Goal: Information Seeking & Learning: Learn about a topic

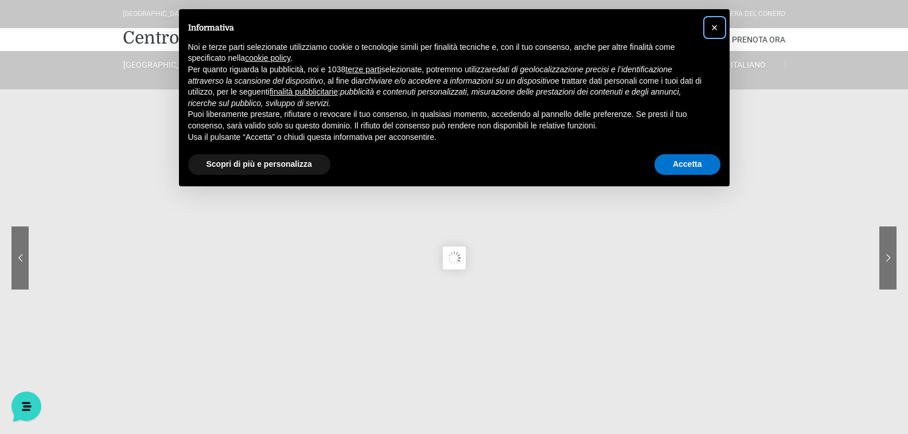
click at [717, 27] on span "×" at bounding box center [714, 27] width 7 height 13
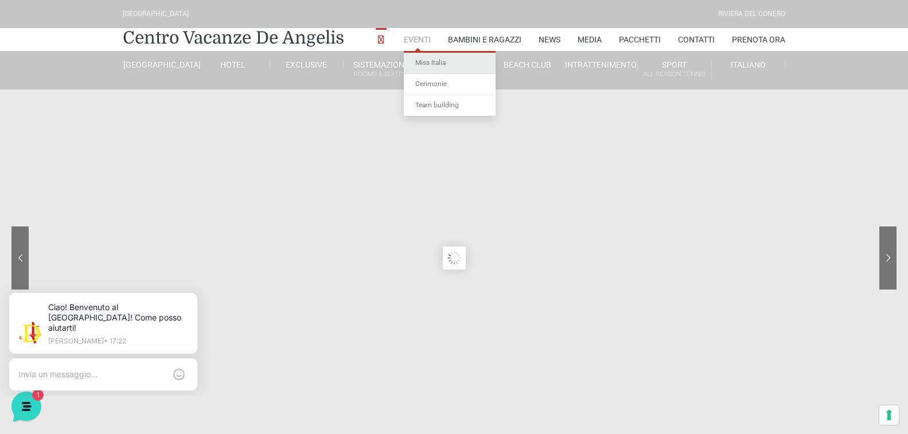
click at [420, 63] on link "Miss Italia" at bounding box center [450, 63] width 92 height 21
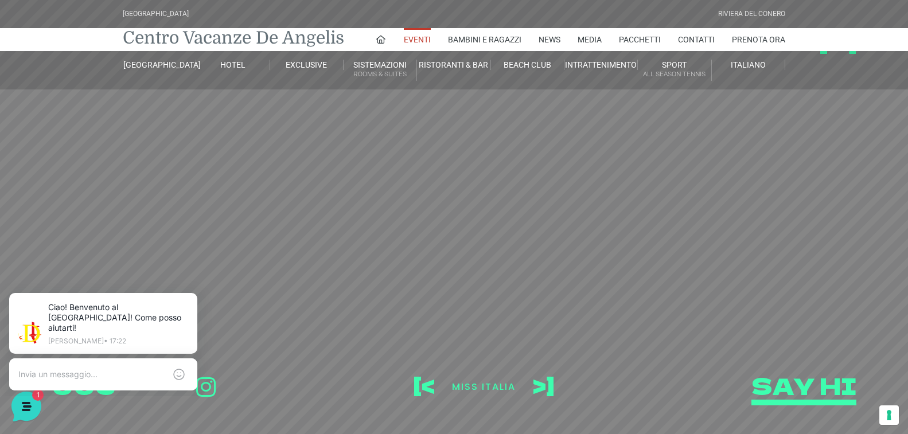
click at [272, 44] on link "Centro Vacanze De Angelis" at bounding box center [233, 37] width 221 height 23
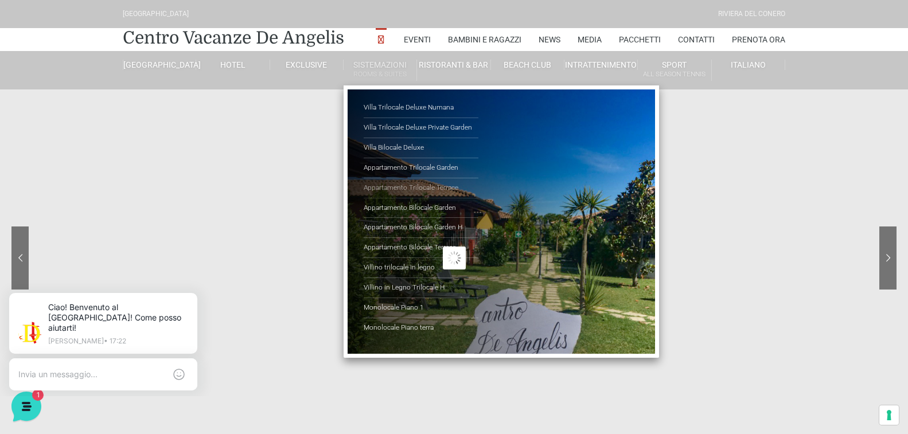
click at [412, 185] on link "Appartamento Trilocale Terrace" at bounding box center [421, 188] width 115 height 20
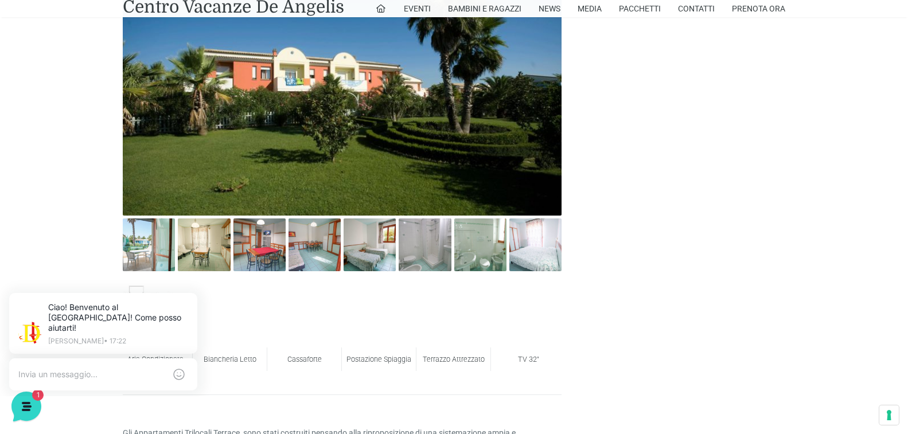
scroll to position [574, 0]
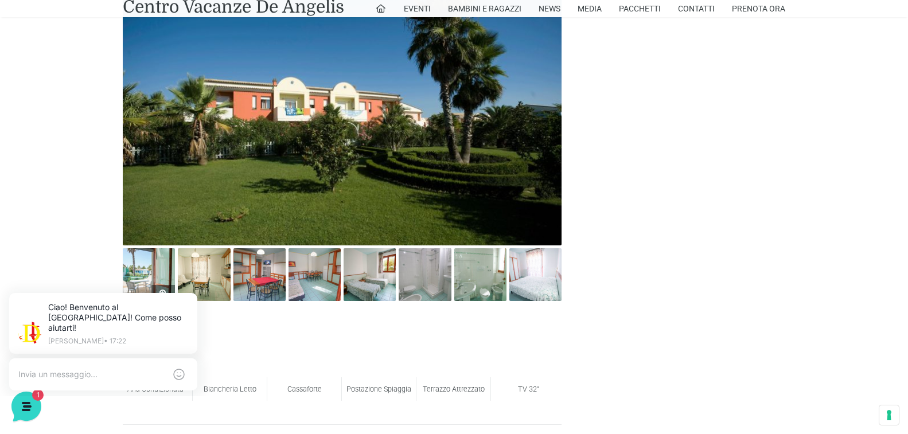
click at [145, 254] on img at bounding box center [149, 274] width 52 height 52
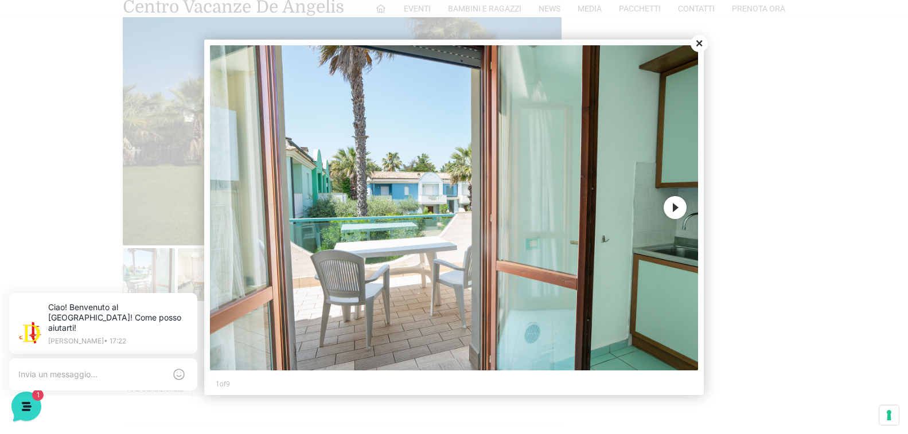
click at [671, 210] on button "Next" at bounding box center [675, 207] width 23 height 23
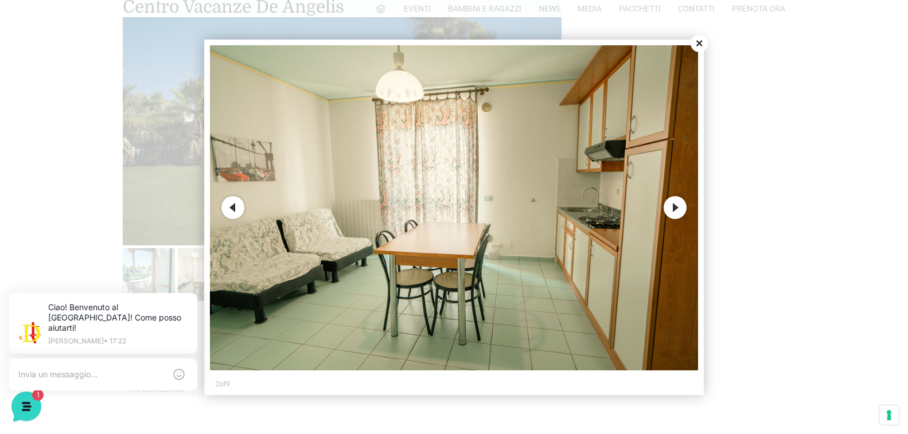
click at [672, 209] on button "Next" at bounding box center [675, 207] width 23 height 23
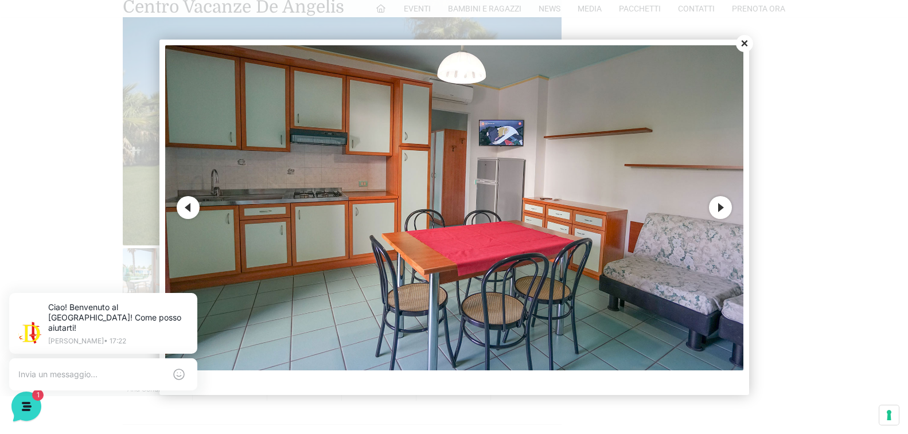
click at [722, 213] on button "Next" at bounding box center [720, 207] width 23 height 23
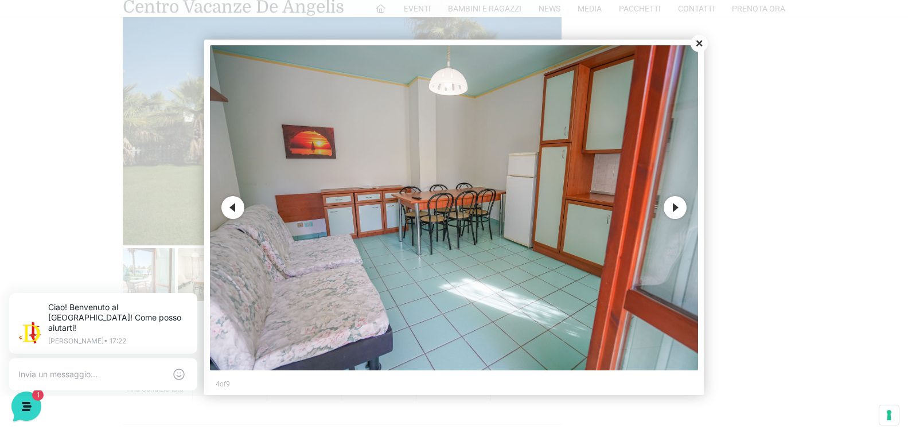
click at [722, 213] on div at bounding box center [454, 217] width 908 height 434
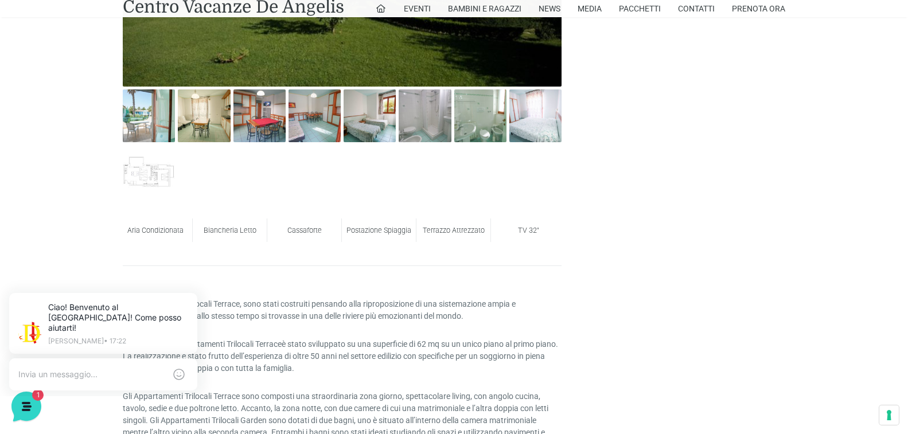
scroll to position [746, 0]
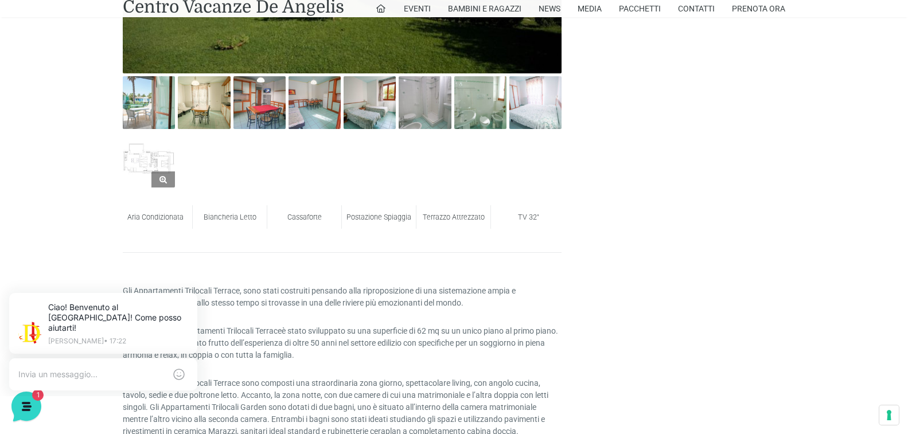
click at [143, 167] on img at bounding box center [149, 161] width 52 height 52
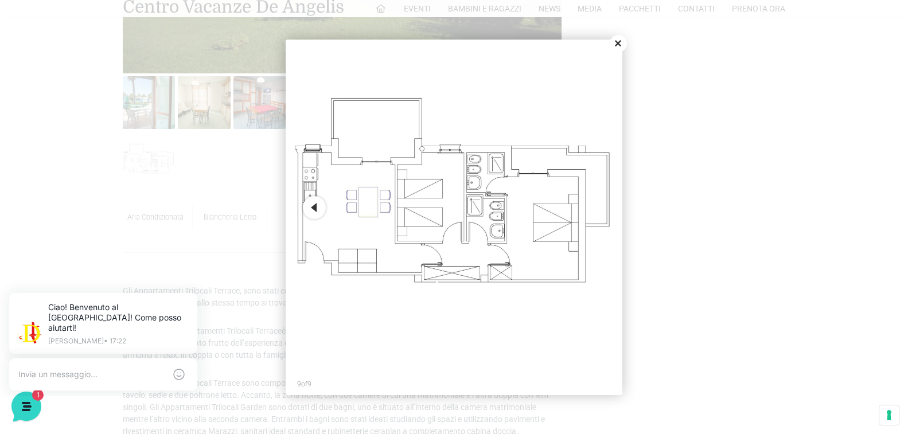
click at [621, 39] on button "Close" at bounding box center [618, 43] width 17 height 17
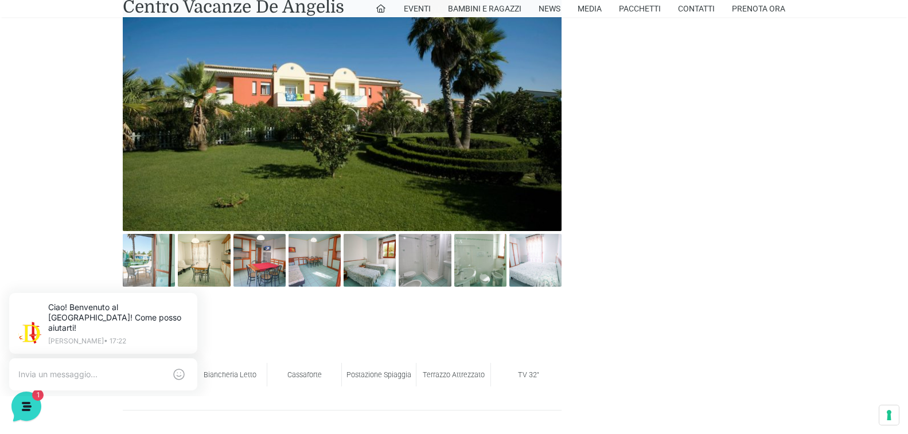
scroll to position [574, 0]
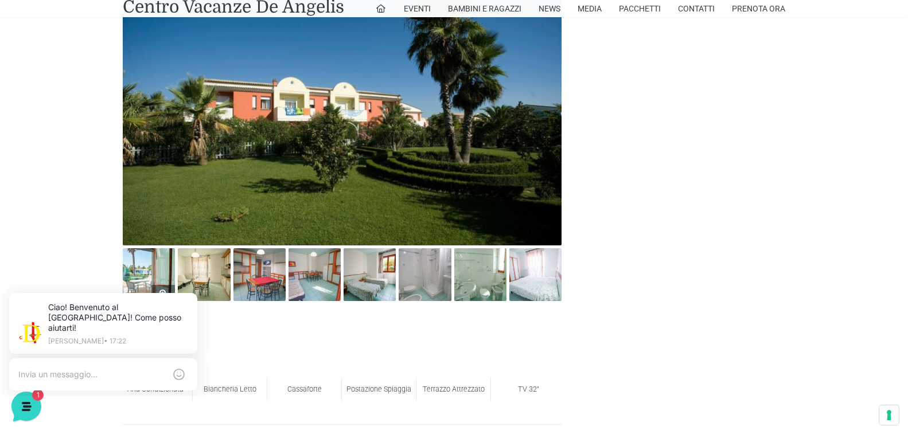
click at [157, 274] on img at bounding box center [149, 274] width 52 height 52
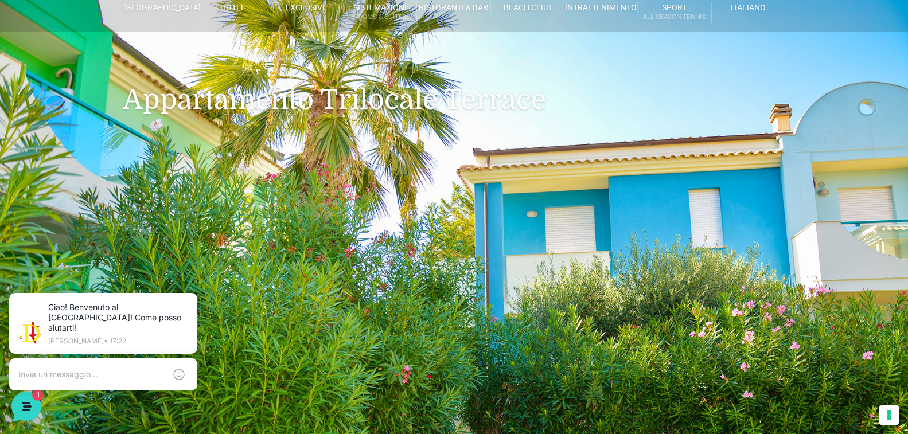
scroll to position [0, 0]
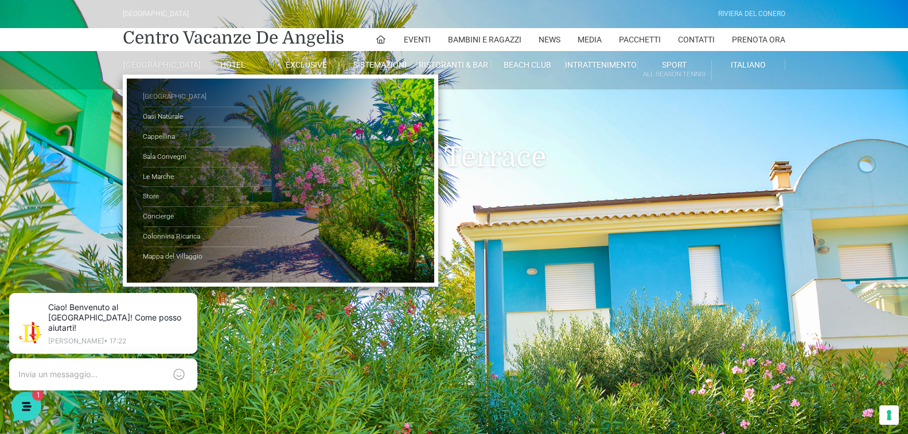
click at [159, 106] on link "[GEOGRAPHIC_DATA]" at bounding box center [200, 97] width 115 height 20
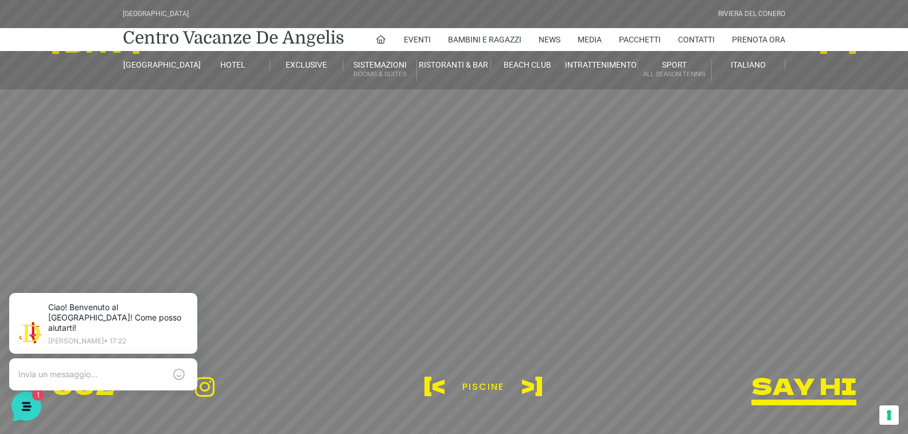
click at [529, 387] on header "Villaggio Hotel Resort Riviera Del Conero Centro Vacanze De Angelis Eventi Miss…" at bounding box center [454, 258] width 908 height 516
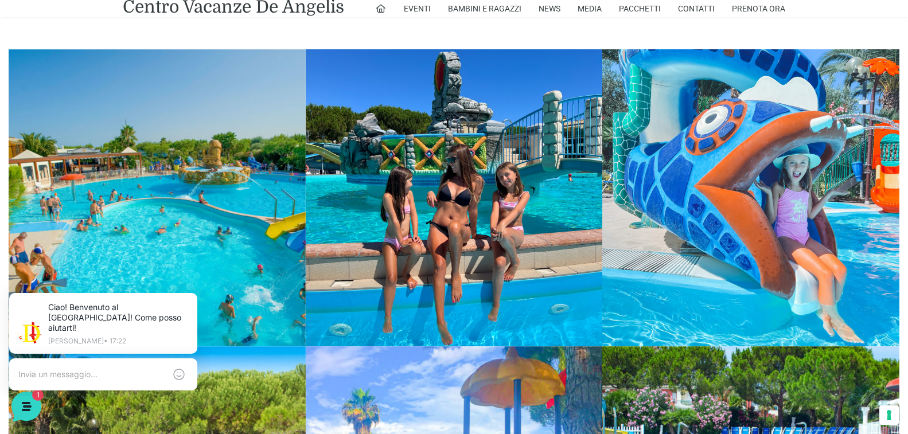
scroll to position [1434, 0]
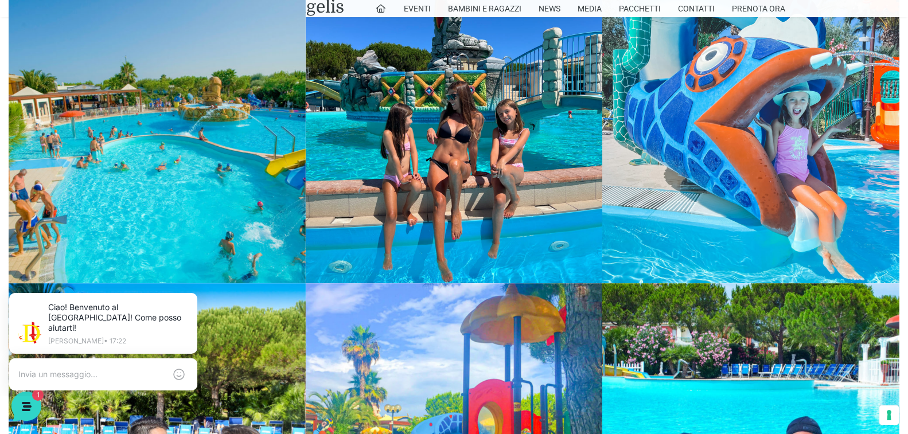
click at [184, 155] on link at bounding box center [157, 134] width 297 height 297
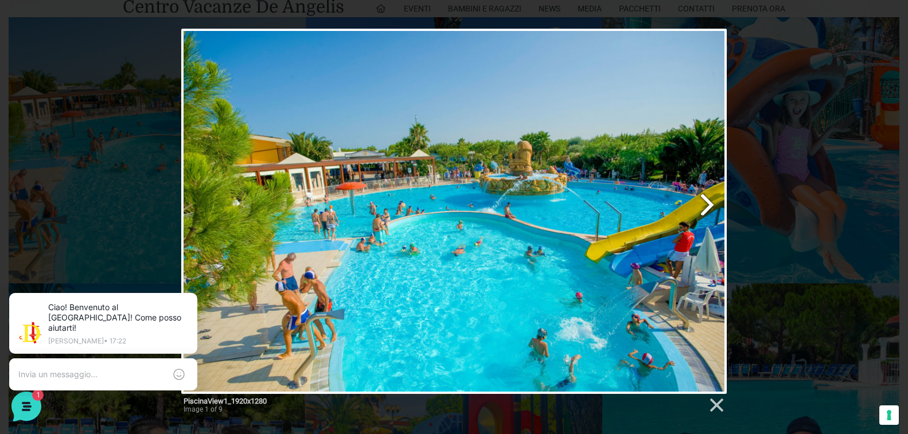
click at [708, 208] on link "Next image" at bounding box center [551, 211] width 349 height 365
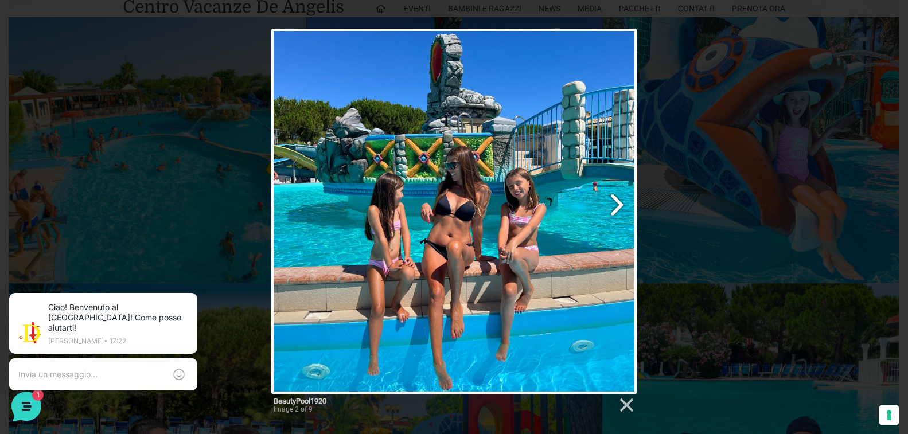
click at [621, 198] on link "Next image" at bounding box center [520, 211] width 234 height 365
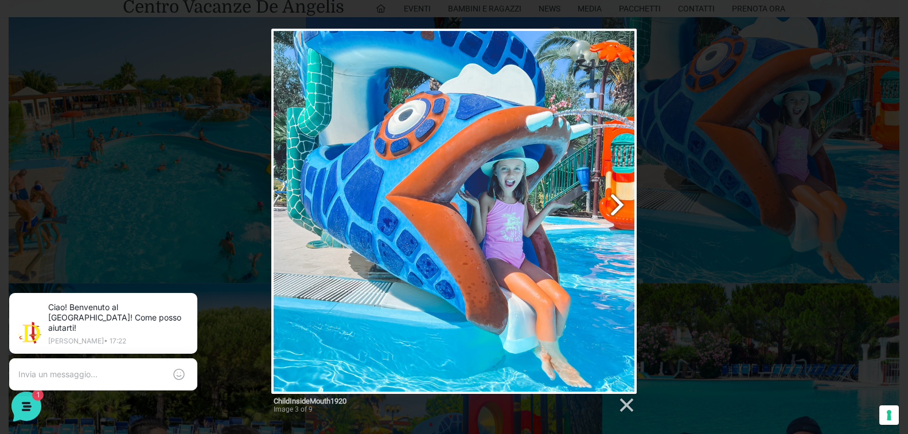
click at [621, 198] on link "Next image" at bounding box center [520, 211] width 234 height 365
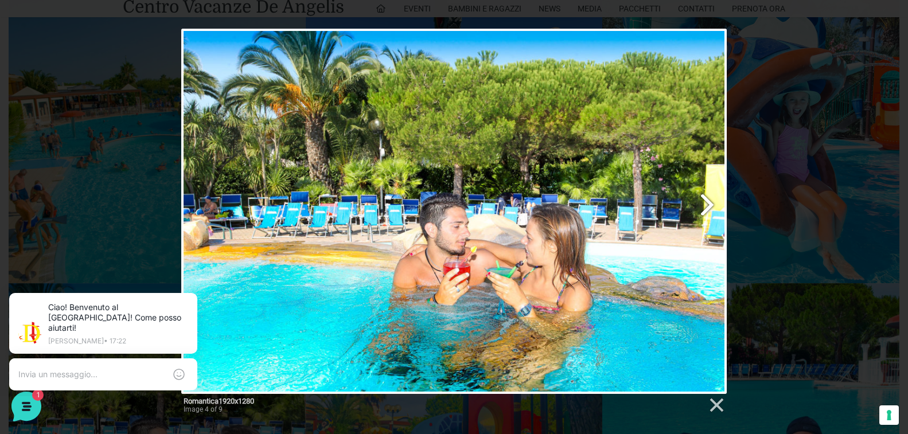
click at [704, 200] on link "Next image" at bounding box center [551, 211] width 349 height 365
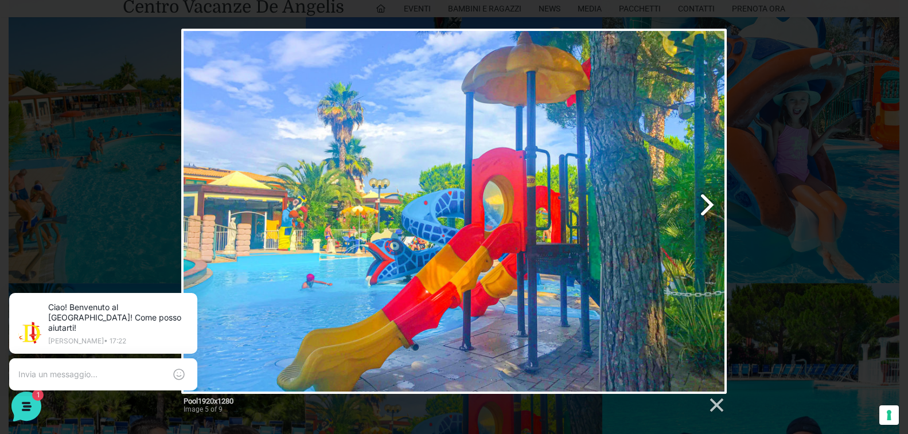
click at [704, 201] on link "Next image" at bounding box center [551, 211] width 349 height 365
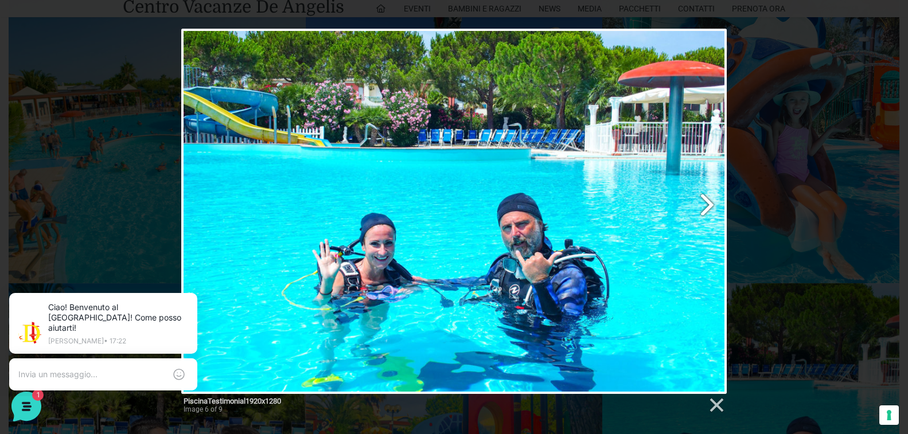
click at [704, 201] on link "Next image" at bounding box center [551, 211] width 349 height 365
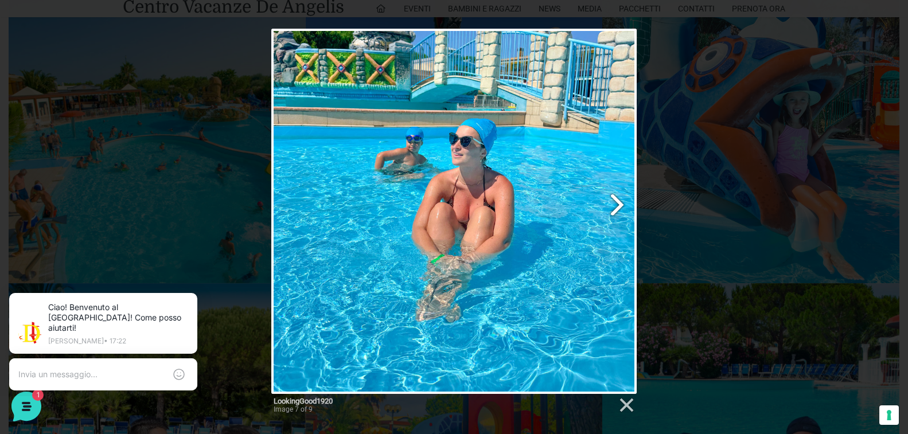
click at [616, 208] on link "Next image" at bounding box center [520, 211] width 234 height 365
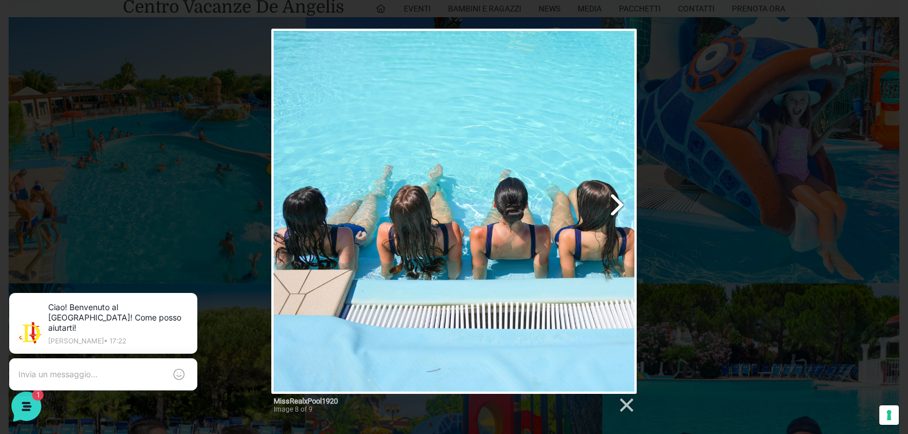
click at [616, 208] on link "Next image" at bounding box center [520, 211] width 234 height 365
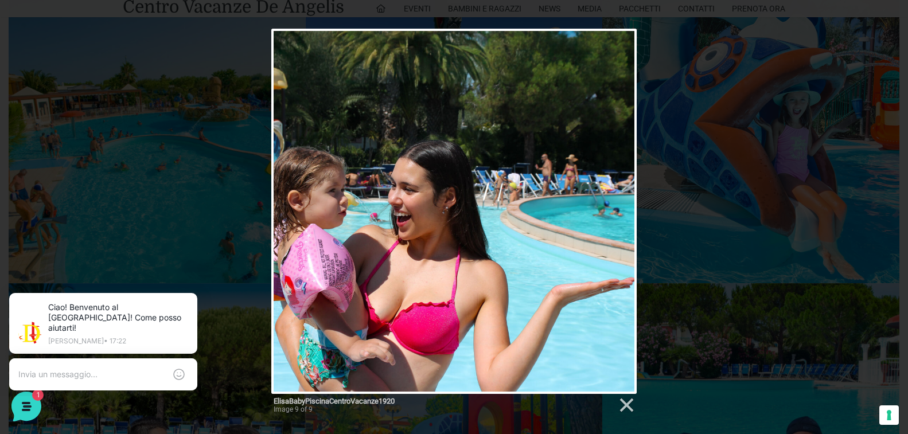
click at [620, 217] on div at bounding box center [453, 211] width 365 height 365
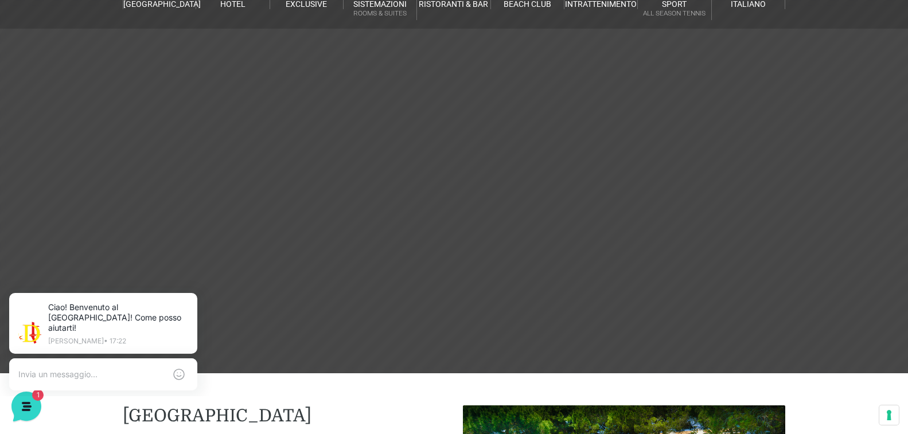
scroll to position [0, 0]
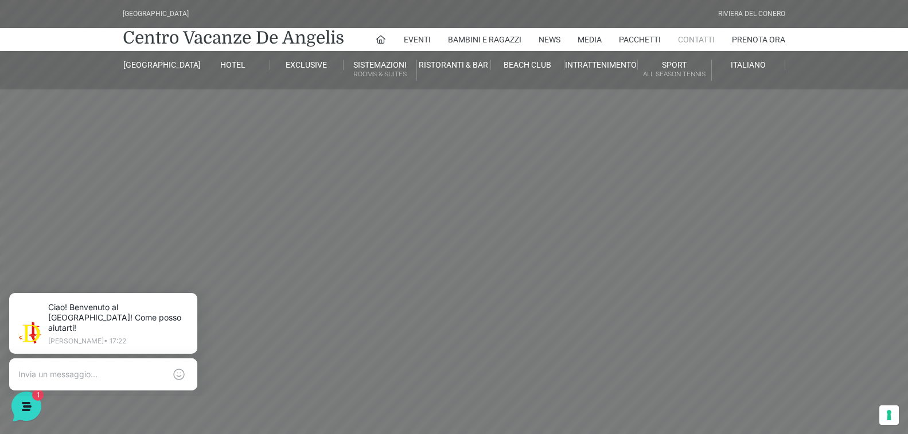
click at [712, 40] on link "Contatti" at bounding box center [696, 39] width 37 height 23
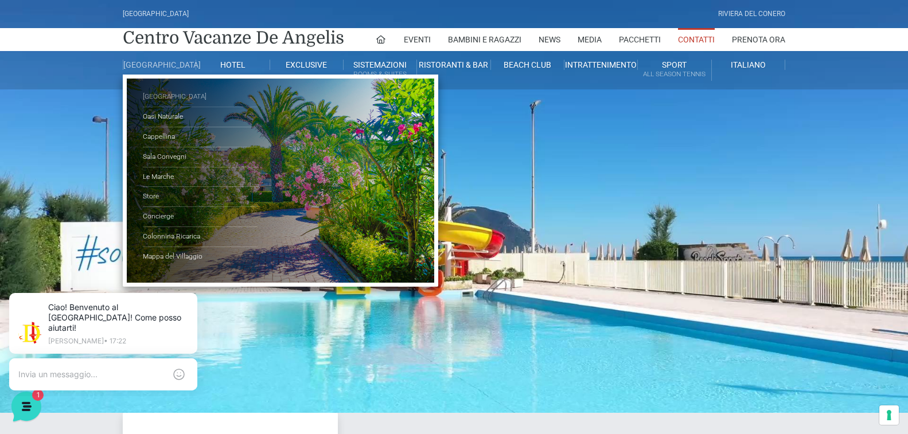
click at [161, 103] on link "[GEOGRAPHIC_DATA]" at bounding box center [200, 97] width 115 height 20
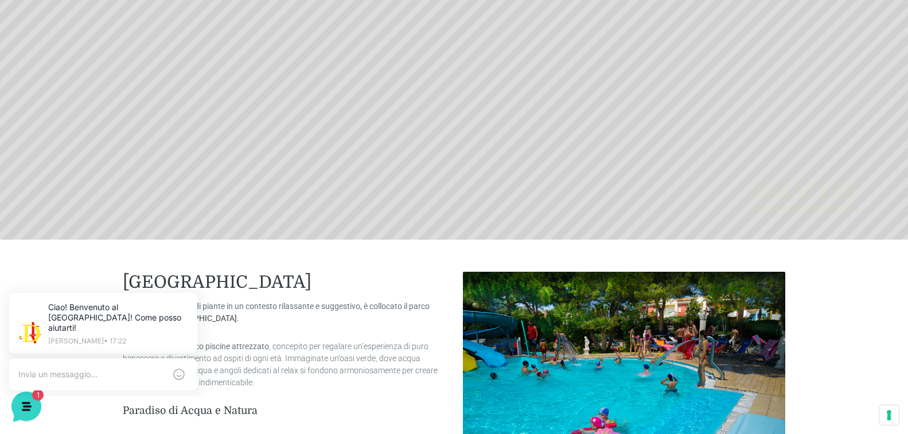
scroll to position [402, 0]
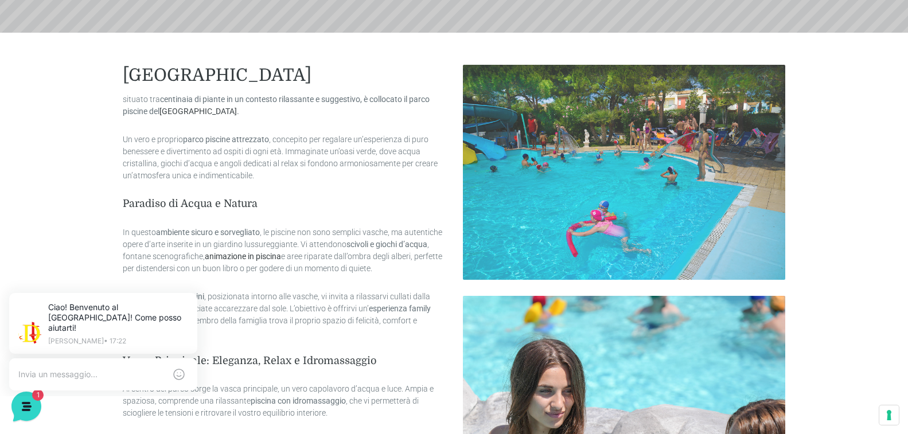
click at [584, 178] on img at bounding box center [624, 172] width 323 height 215
